Goal: Task Accomplishment & Management: Manage account settings

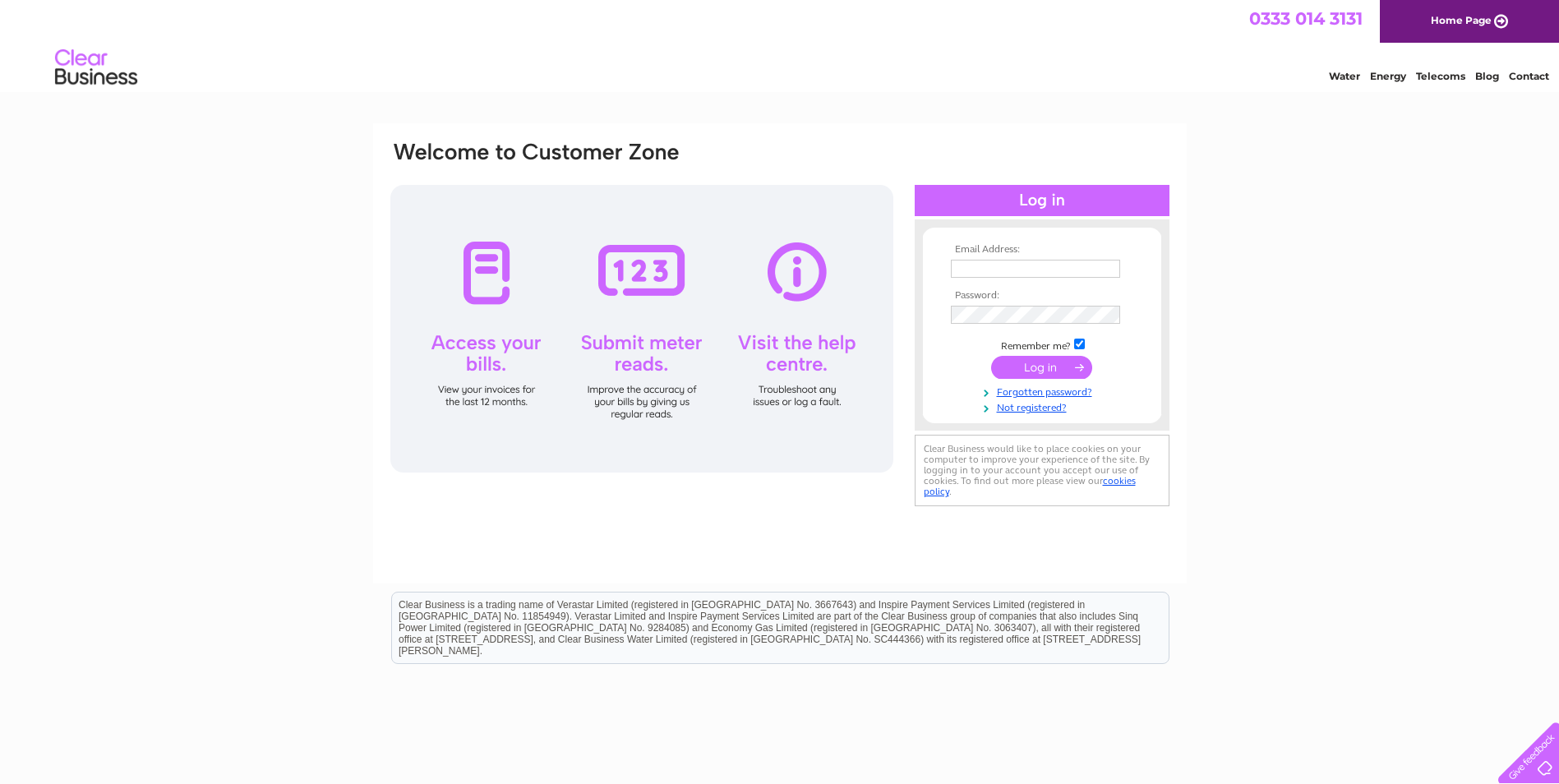
click at [989, 273] on input "text" at bounding box center [1035, 268] width 169 height 18
type input "enquiries@brianharkinsfs.com"
click at [991, 358] on input "submit" at bounding box center [1041, 369] width 101 height 23
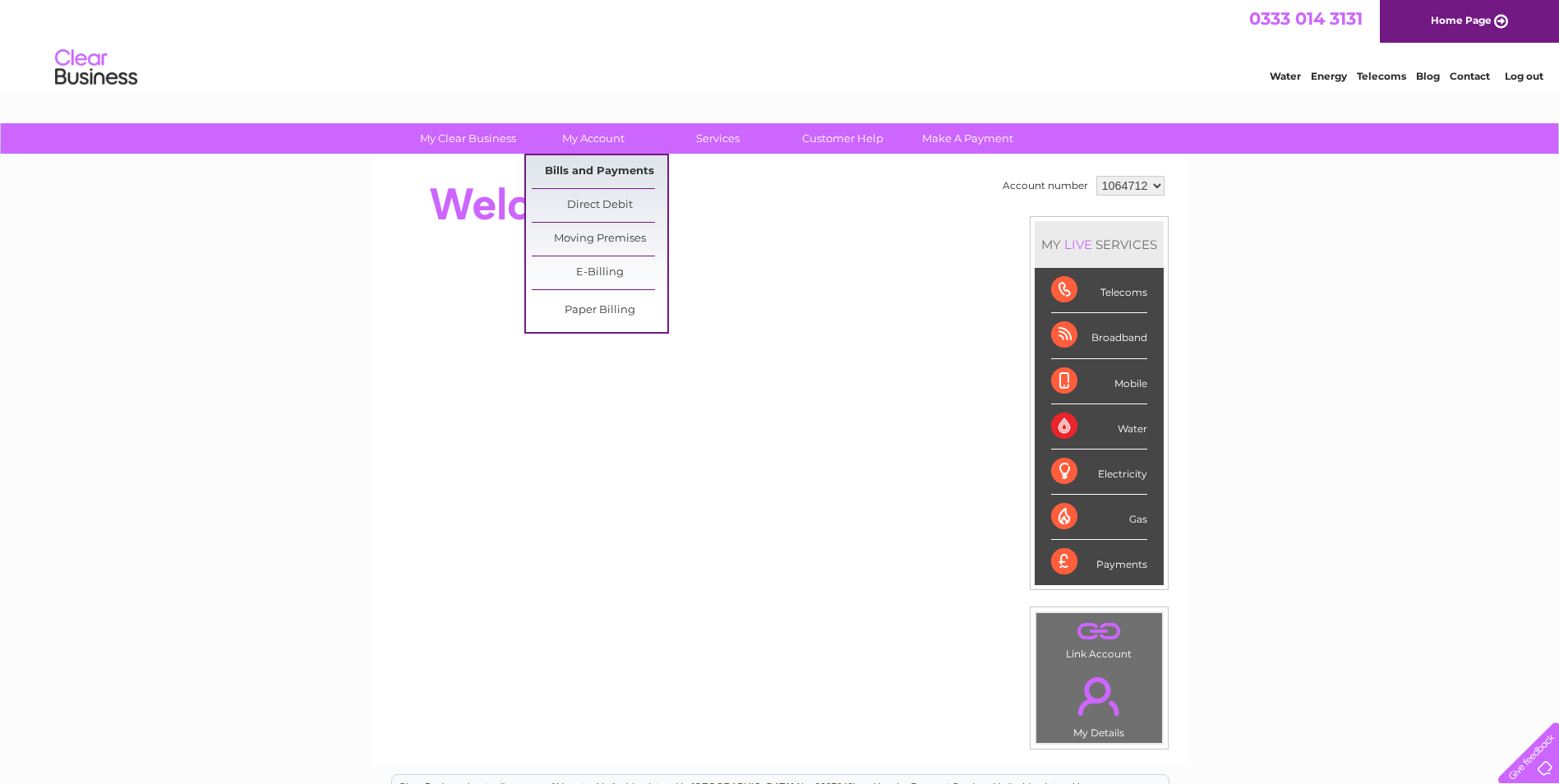
click at [593, 170] on link "Bills and Payments" at bounding box center [599, 171] width 135 height 33
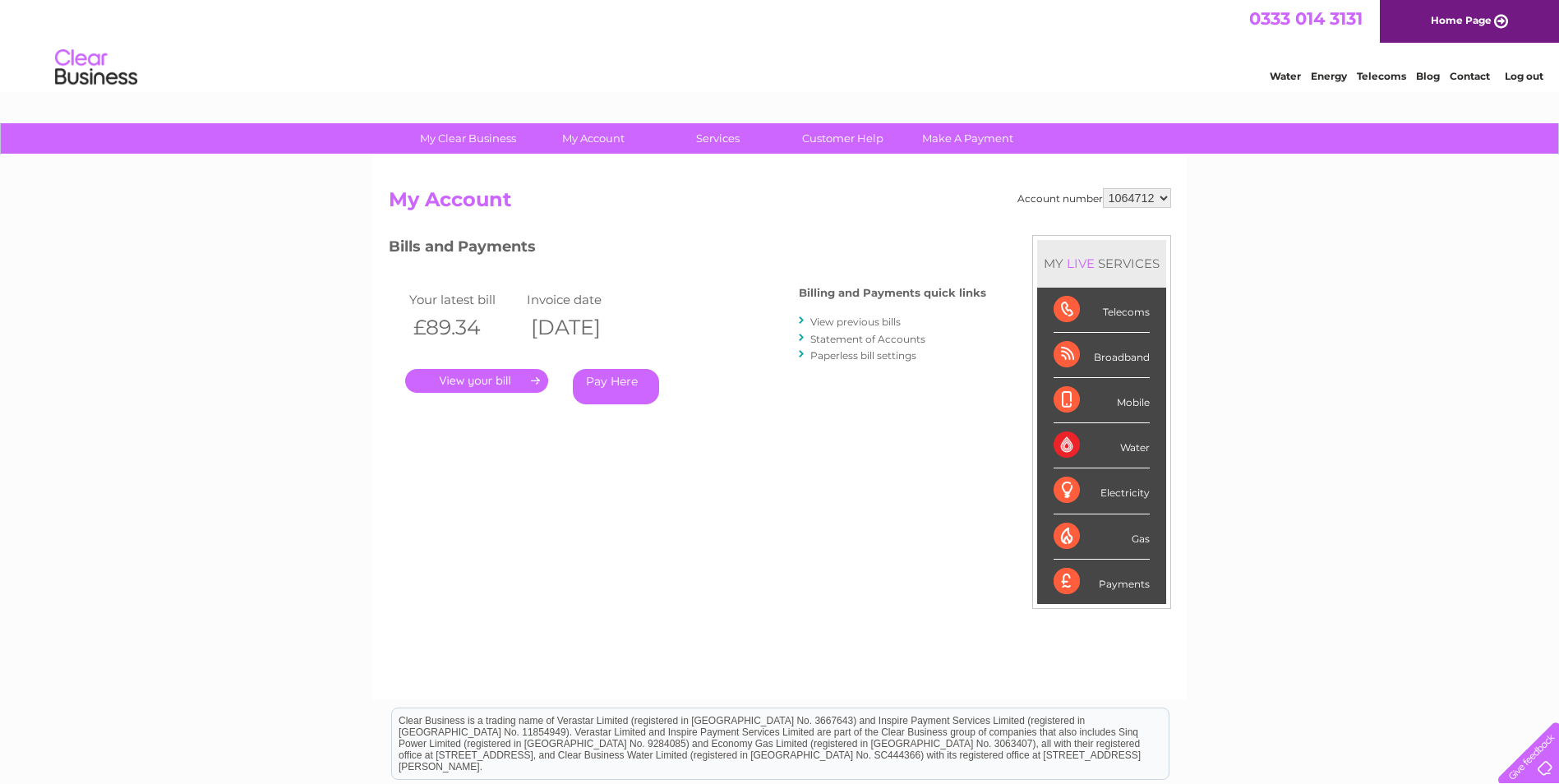
click at [500, 375] on link "." at bounding box center [477, 381] width 143 height 24
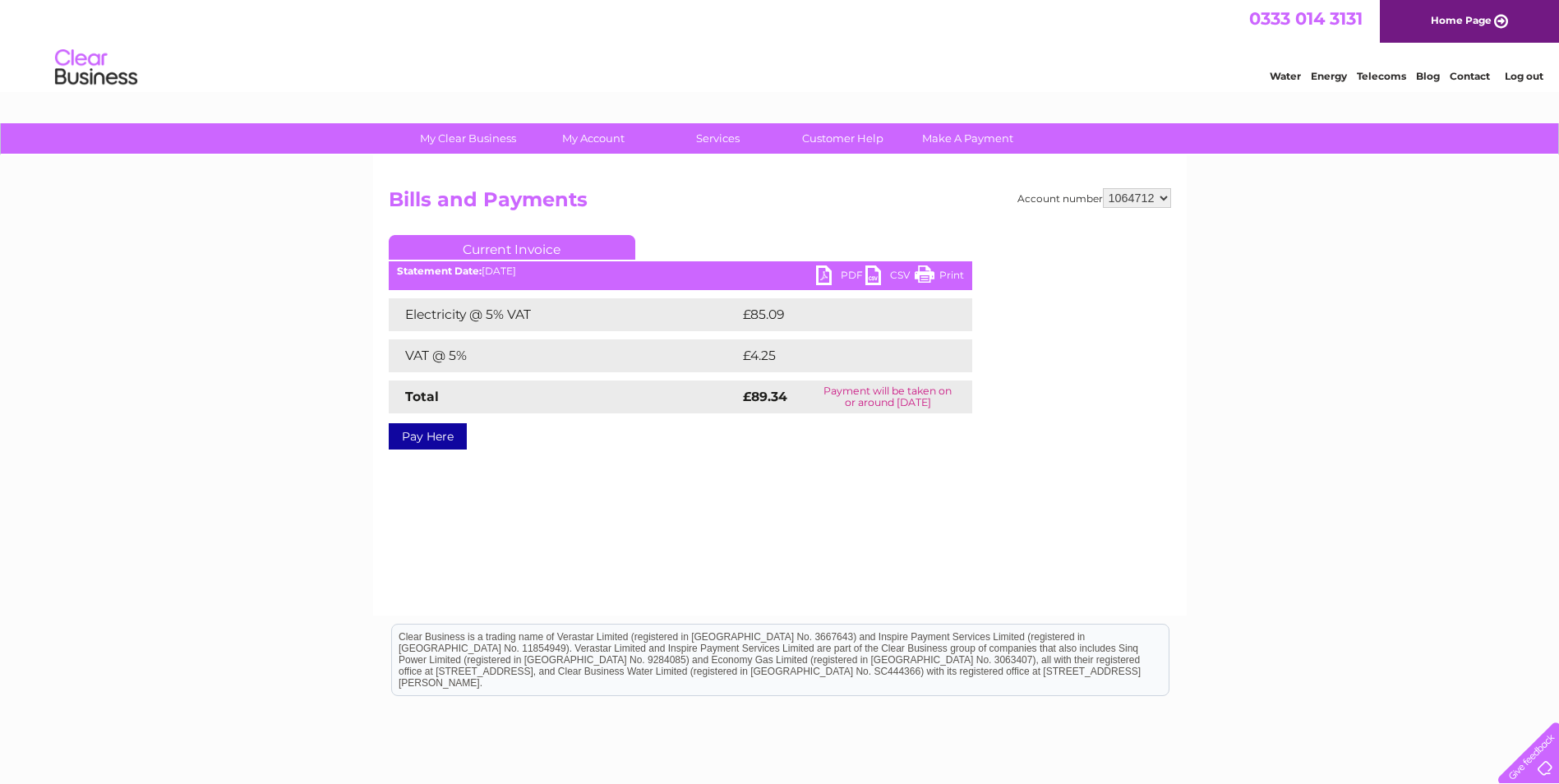
click at [826, 273] on link "PDF" at bounding box center [840, 278] width 49 height 24
click at [1530, 75] on link "Log out" at bounding box center [1523, 76] width 38 height 12
